Goal: Task Accomplishment & Management: Use online tool/utility

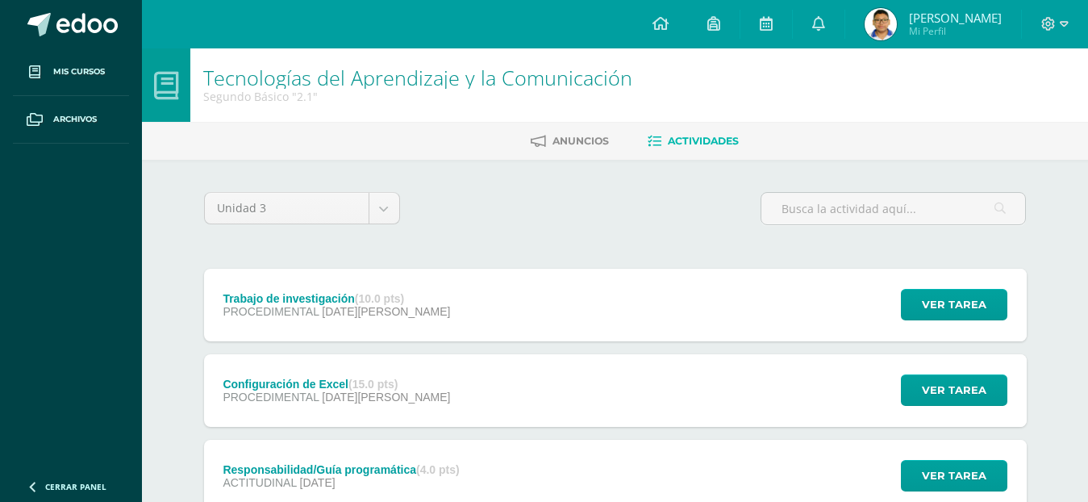
scroll to position [81, 0]
click at [438, 390] on div "Trabajo de investigación (10.0 pts) PROCEDIMENTAL 06 de Agosto Ver tarea Trabaj…" at bounding box center [615, 390] width 823 height 73
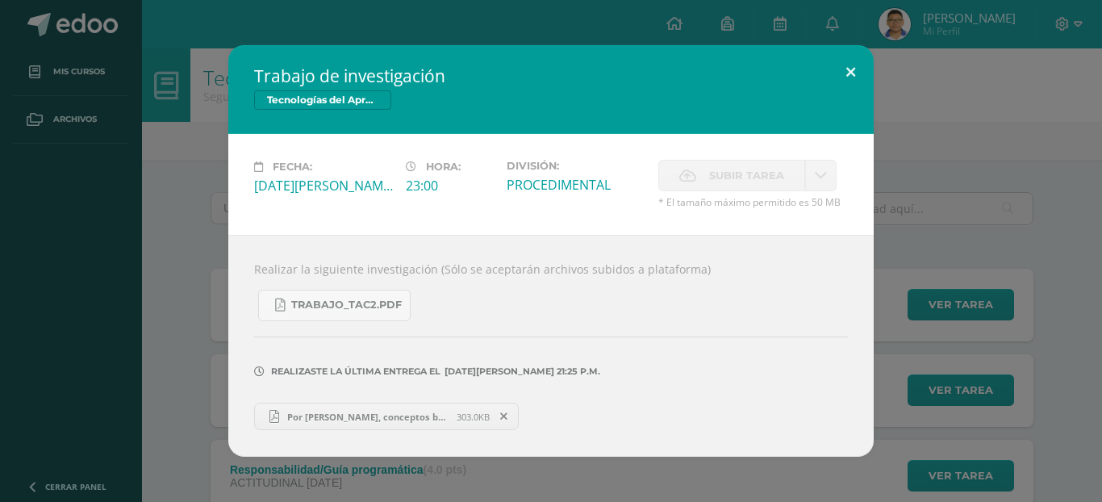
click at [847, 80] on button at bounding box center [851, 72] width 46 height 55
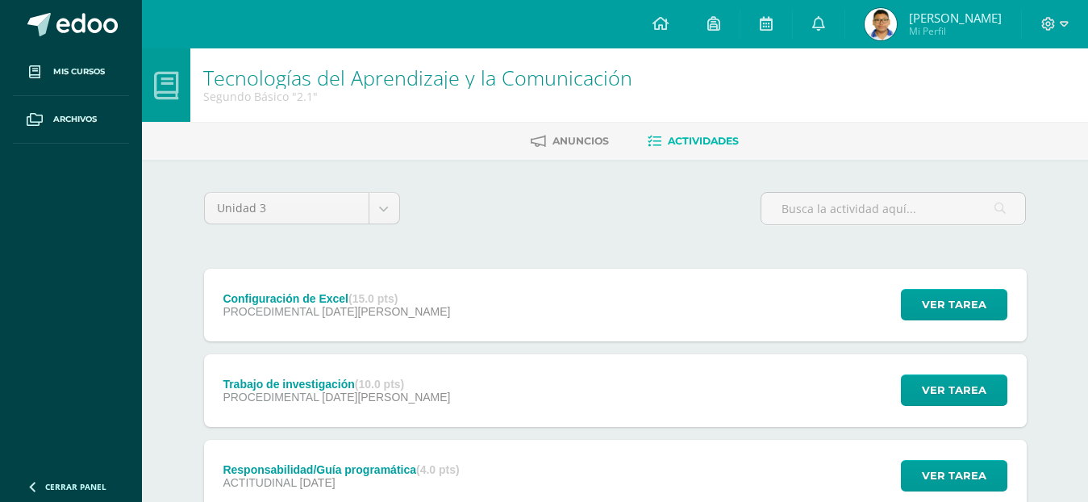
click at [670, 302] on div "Configuración de Excel (15.0 pts) PROCEDIMENTAL 13 de Agosto Ver tarea Configur…" at bounding box center [615, 305] width 823 height 73
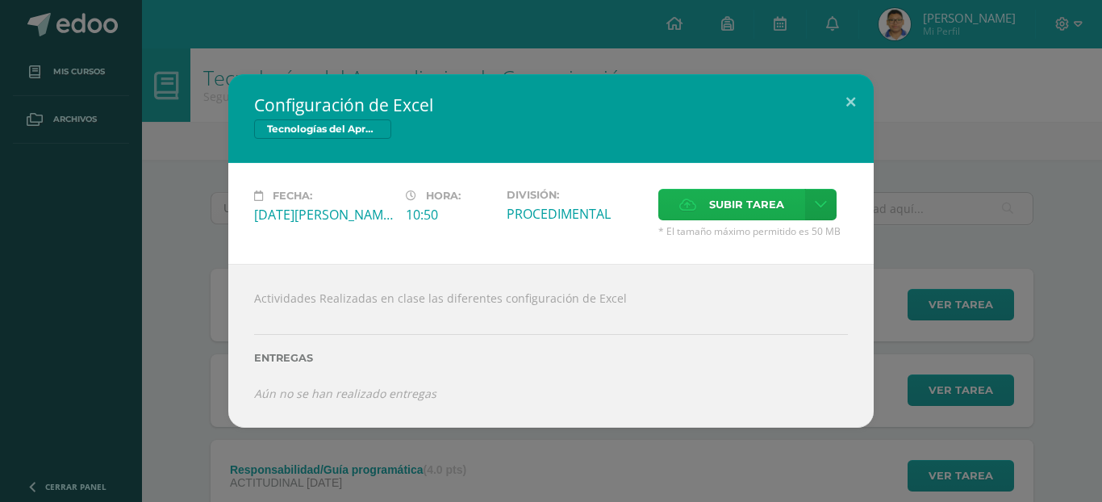
click at [713, 202] on span "Subir tarea" at bounding box center [746, 205] width 75 height 30
click at [0, 0] on input "Subir tarea" at bounding box center [0, 0] width 0 height 0
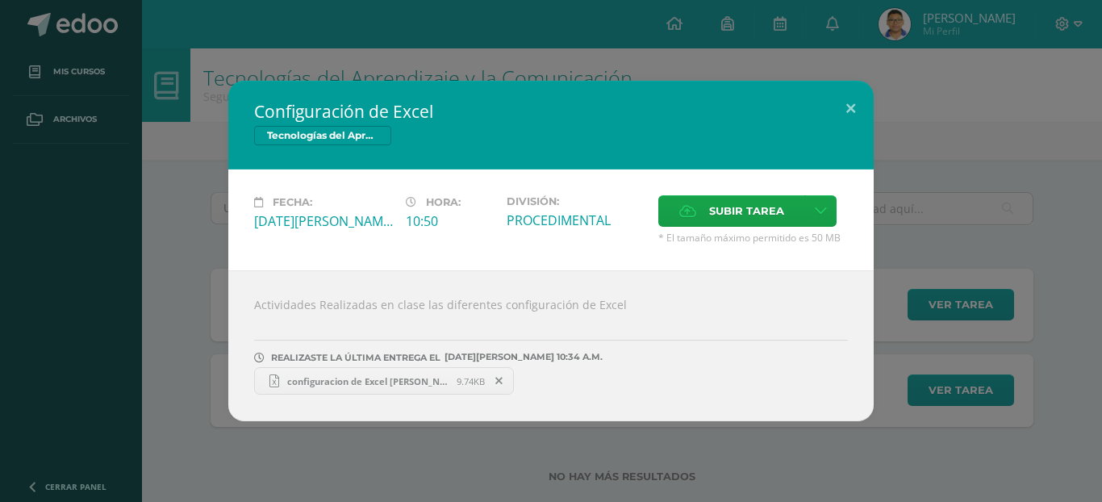
click at [452, 381] on span "configuracion de Excel Marcos Ramos.xlsx" at bounding box center [367, 381] width 177 height 12
